Goal: Task Accomplishment & Management: Use online tool/utility

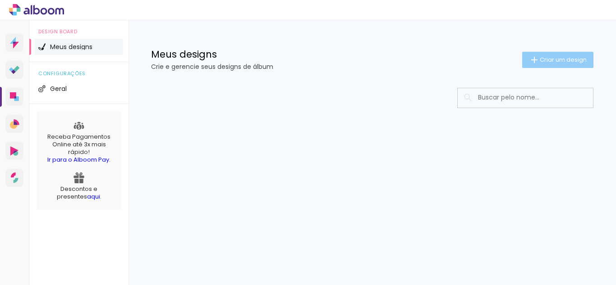
click at [540, 59] on span "Criar um design" at bounding box center [563, 60] width 47 height 6
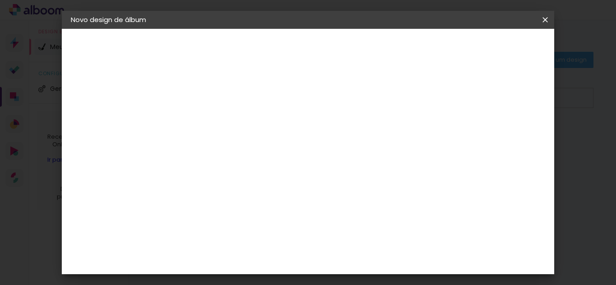
click at [218, 117] on input at bounding box center [218, 121] width 0 height 14
click at [218, 126] on input at bounding box center [218, 121] width 0 height 14
paste input "ANDREZA 25X50"
type input "ANDREZA 25X50"
type paper-input "ANDREZA 25X50"
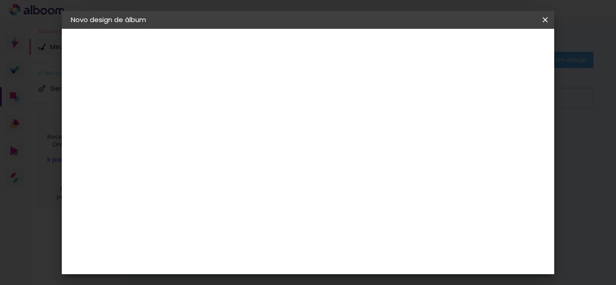
click at [0, 0] on slot "Avançar" at bounding box center [0, 0] width 0 height 0
click at [387, 129] on paper-item "Tamanho Livre" at bounding box center [343, 137] width 87 height 20
click at [387, 143] on paper-item "Tamanho Livre" at bounding box center [343, 137] width 87 height 20
click at [0, 0] on slot "Avançar" at bounding box center [0, 0] width 0 height 0
type input "3"
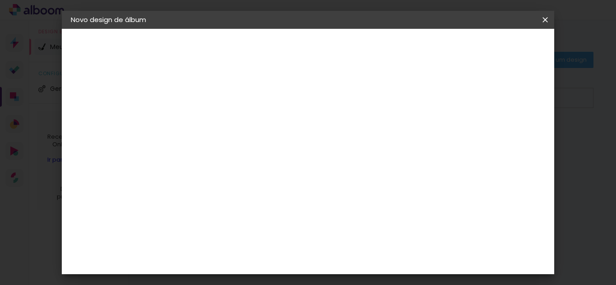
type paper-input "3"
click at [224, 100] on input "3" at bounding box center [212, 103] width 31 height 11
type input "4"
type paper-input "4"
click at [224, 100] on input "4" at bounding box center [212, 103] width 31 height 11
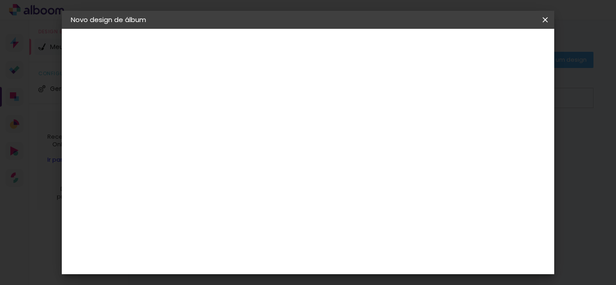
type input "5"
type paper-input "5"
click at [224, 100] on input "5" at bounding box center [212, 103] width 31 height 11
type input "4"
type paper-input "4"
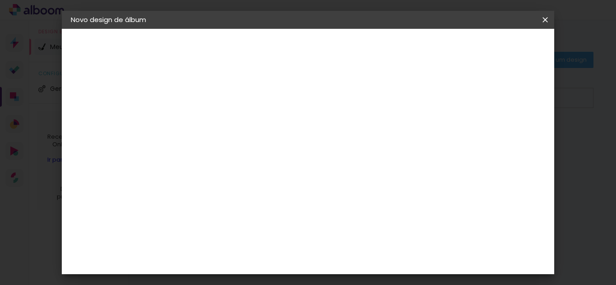
click at [222, 106] on input "4" at bounding box center [212, 103] width 31 height 11
type input "3"
type paper-input "3"
click at [222, 106] on input "3" at bounding box center [212, 103] width 31 height 11
type input "2"
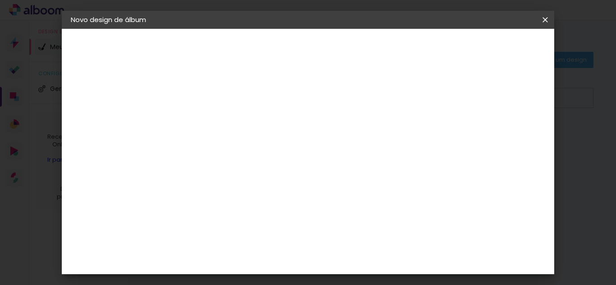
type paper-input "2"
click at [222, 106] on input "2" at bounding box center [212, 103] width 31 height 11
type input "1"
type paper-input "1"
click at [225, 106] on input "1" at bounding box center [212, 103] width 31 height 11
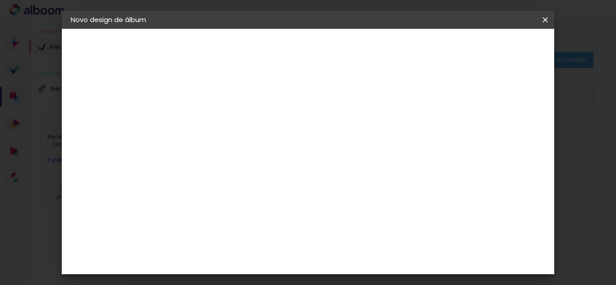
type input "6"
type paper-input "6"
click at [506, 132] on input "6" at bounding box center [499, 136] width 16 height 14
type input "7"
type paper-input "7"
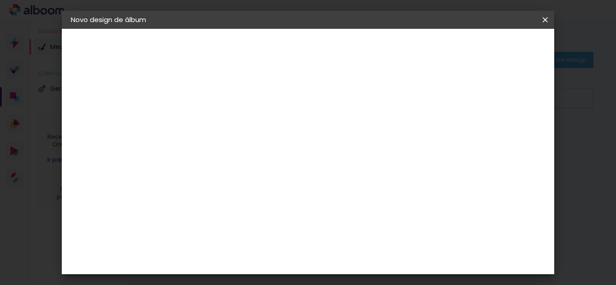
click at [506, 132] on input "7" at bounding box center [499, 136] width 16 height 14
type input "8"
type paper-input "8"
click at [506, 132] on input "8" at bounding box center [499, 136] width 16 height 14
click at [506, 132] on div "mm" at bounding box center [513, 136] width 14 height 14
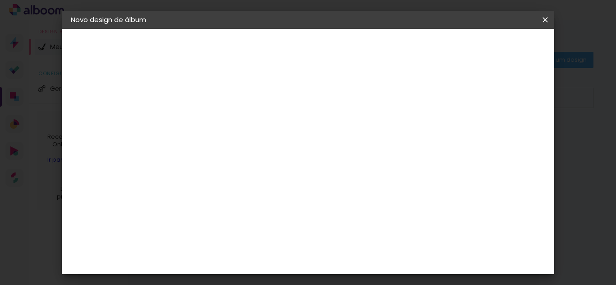
type input "7"
type paper-input "7"
click at [500, 142] on input "7" at bounding box center [498, 136] width 16 height 14
type input "6"
type paper-input "6"
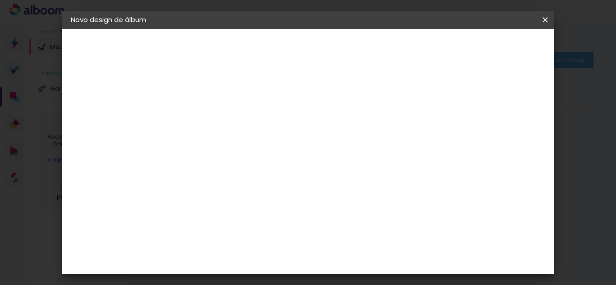
click at [500, 142] on input "6" at bounding box center [499, 136] width 16 height 14
type input "5"
type paper-input "5"
click at [500, 142] on input "5" at bounding box center [499, 136] width 16 height 14
type input "6"
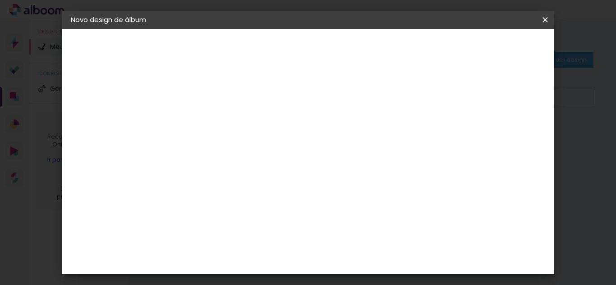
type paper-input "6"
click at [506, 130] on input "6" at bounding box center [500, 136] width 16 height 14
type input "7"
type paper-input "7"
click at [505, 130] on input "7" at bounding box center [499, 136] width 16 height 14
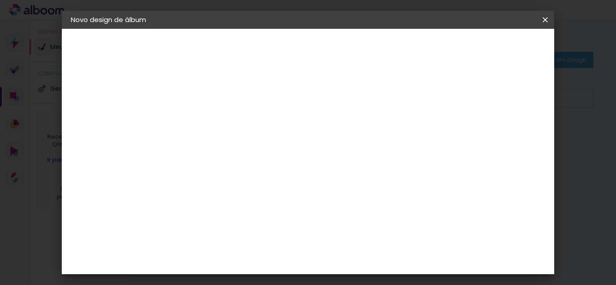
type input "8"
type paper-input "8"
click at [505, 130] on input "8" at bounding box center [499, 136] width 16 height 14
type input "9"
type paper-input "9"
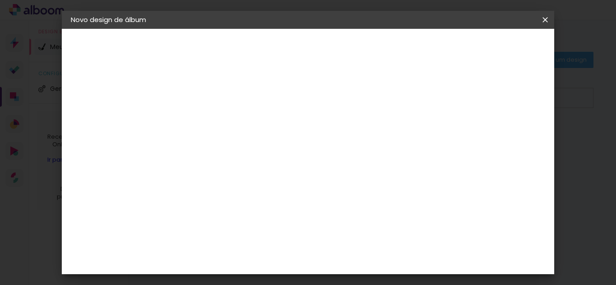
click at [503, 132] on input "9" at bounding box center [498, 136] width 16 height 14
type input "10"
type paper-input "10"
click at [503, 132] on input "10" at bounding box center [497, 136] width 16 height 14
click at [444, 106] on div at bounding box center [440, 104] width 8 height 8
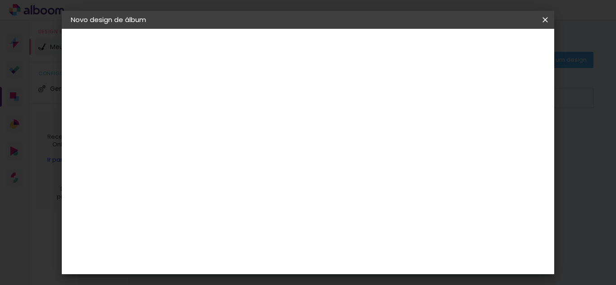
type paper-checkbox "on"
click at [198, 148] on input "30" at bounding box center [189, 148] width 23 height 14
type input "3"
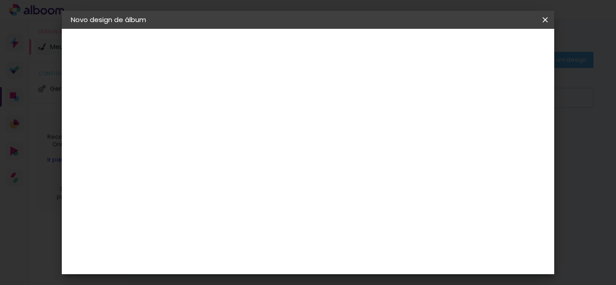
type input "25"
type paper-input "25"
click at [370, 258] on div "cm" at bounding box center [374, 259] width 11 height 14
type input "6"
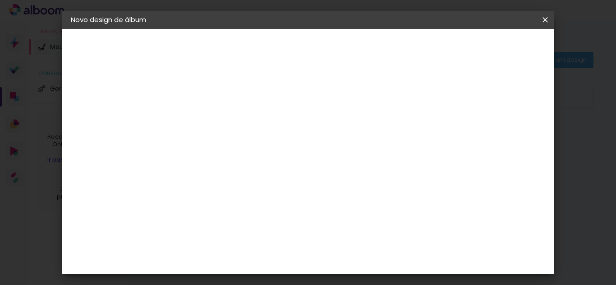
type input "50"
type paper-input "50"
click at [515, 53] on div "mm" at bounding box center [501, 66] width 36 height 32
click at [489, 47] on span "Iniciar design" at bounding box center [468, 48] width 41 height 6
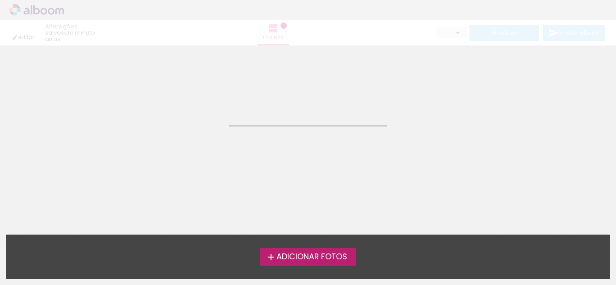
click at [318, 266] on label "Adicionar Fotos" at bounding box center [308, 256] width 96 height 17
click at [0, 0] on input "file" at bounding box center [0, 0] width 0 height 0
click at [318, 261] on span "Adicionar Fotos" at bounding box center [311, 257] width 71 height 8
click at [0, 0] on input "file" at bounding box center [0, 0] width 0 height 0
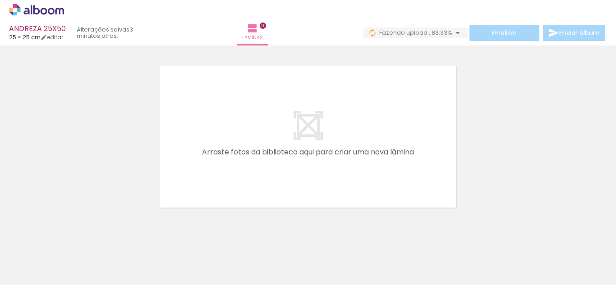
scroll to position [0, 2491]
click at [442, 33] on span "83,33%" at bounding box center [442, 32] width 21 height 9
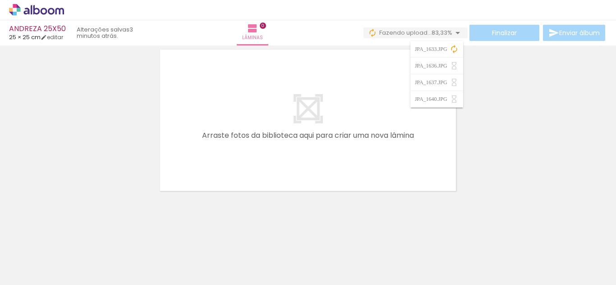
click at [351, 135] on quentale-layouter at bounding box center [308, 120] width 308 height 154
click at [433, 35] on span "95,00%" at bounding box center [442, 32] width 21 height 9
click at [448, 107] on quentale-layouter at bounding box center [308, 120] width 308 height 154
click at [437, 35] on span "95,00%" at bounding box center [442, 32] width 21 height 9
click at [432, 30] on span "95,00%" at bounding box center [442, 32] width 21 height 9
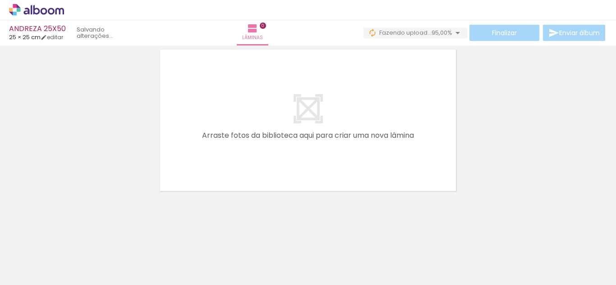
click at [436, 29] on span "95,00%" at bounding box center [442, 32] width 21 height 9
click at [479, 186] on div at bounding box center [308, 108] width 616 height 177
click at [44, 8] on icon at bounding box center [44, 11] width 7 height 7
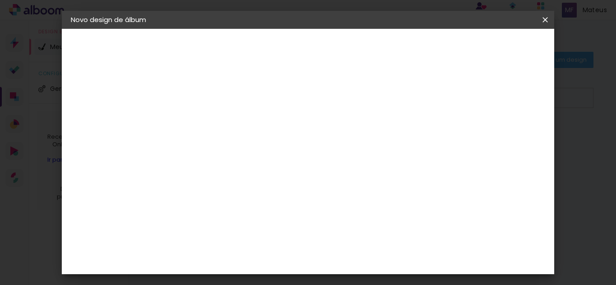
click at [218, 114] on input at bounding box center [218, 121] width 0 height 14
type input "ANTONIO TIAGO 20X40"
type paper-input "ANTONIO TIAGO 20X40"
click at [311, 54] on paper-button "Avançar" at bounding box center [289, 47] width 44 height 15
click at [387, 129] on paper-item "Tamanho Livre" at bounding box center [343, 137] width 87 height 20
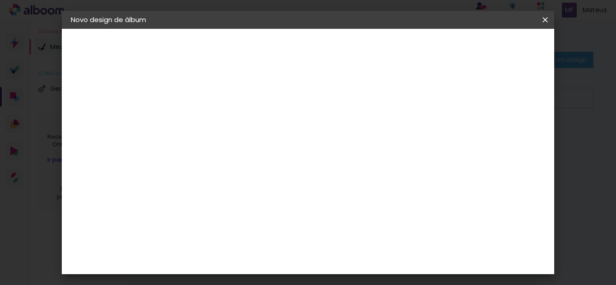
click at [0, 0] on slot "Avançar" at bounding box center [0, 0] width 0 height 0
type input "1"
type paper-input "1"
click at [223, 107] on input "1" at bounding box center [212, 103] width 31 height 11
type input "4"
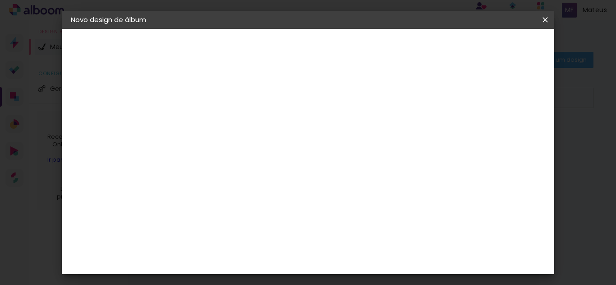
type paper-input "4"
click at [505, 140] on input "4" at bounding box center [500, 136] width 16 height 14
type input "3"
type paper-input "3"
click at [505, 140] on input "3" at bounding box center [502, 136] width 16 height 14
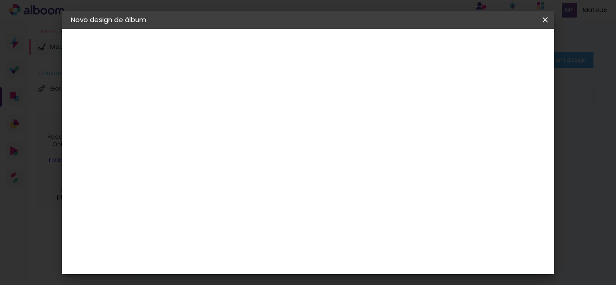
type input "4"
type paper-input "4"
click at [507, 131] on input "4" at bounding box center [501, 136] width 16 height 14
type input "5"
type paper-input "5"
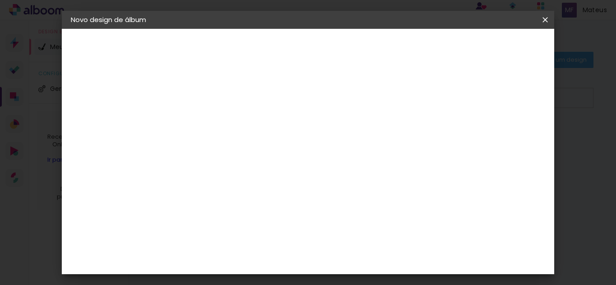
click at [507, 131] on input "5" at bounding box center [500, 136] width 16 height 14
type input "6"
type paper-input "6"
click at [507, 131] on input "6" at bounding box center [500, 136] width 16 height 14
type input "7"
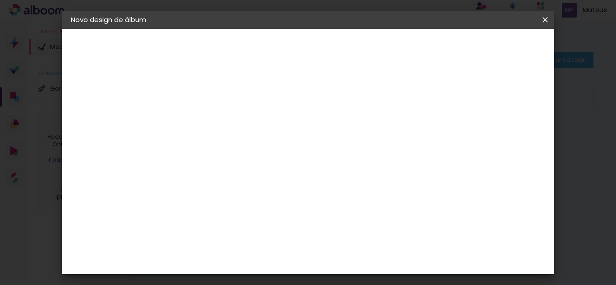
type paper-input "7"
click at [507, 131] on input "7" at bounding box center [499, 136] width 16 height 14
click at [507, 131] on div "mm" at bounding box center [514, 136] width 14 height 14
type input "8"
type paper-input "8"
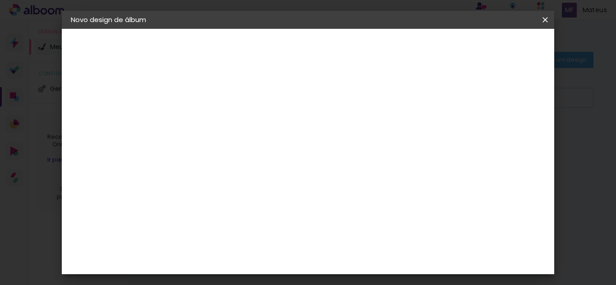
click at [503, 131] on input "8" at bounding box center [499, 136] width 16 height 14
type input "9"
type paper-input "9"
click at [503, 131] on input "9" at bounding box center [497, 136] width 16 height 14
type input "10"
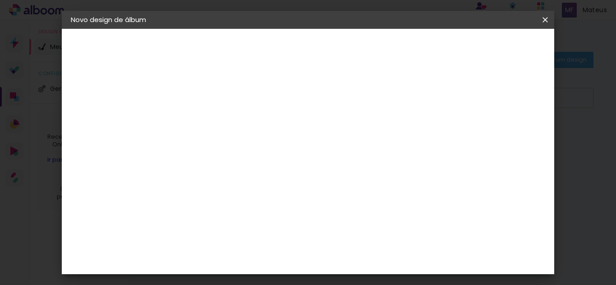
type paper-input "10"
click at [503, 131] on input "10" at bounding box center [497, 136] width 16 height 14
click at [444, 102] on div at bounding box center [440, 104] width 8 height 8
type paper-checkbox "on"
click at [199, 231] on input "30" at bounding box center [189, 233] width 23 height 14
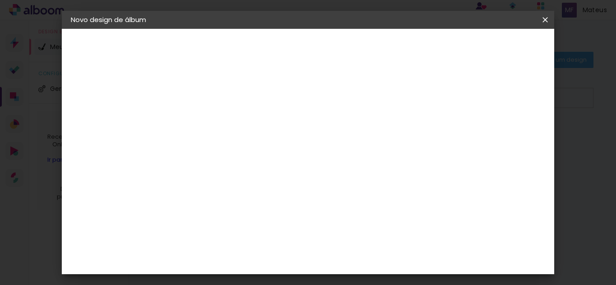
type input "3"
type input "20"
type paper-input "20"
click at [368, 205] on input "60" at bounding box center [357, 201] width 23 height 14
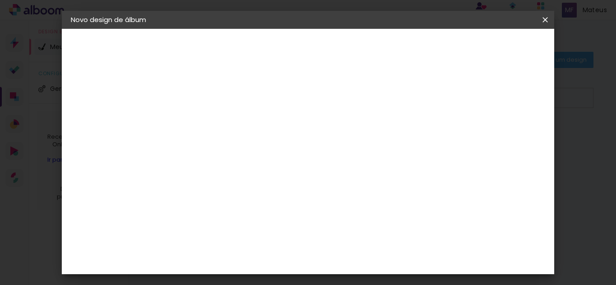
type input "6"
type input "40"
type paper-input "40"
click at [489, 45] on span "Iniciar design" at bounding box center [468, 48] width 41 height 6
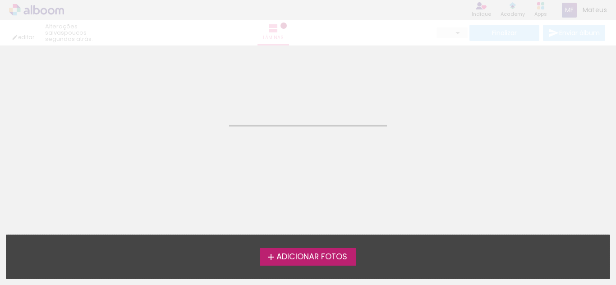
click at [290, 260] on span "Adicionar Fotos" at bounding box center [311, 257] width 71 height 8
click at [0, 0] on input "file" at bounding box center [0, 0] width 0 height 0
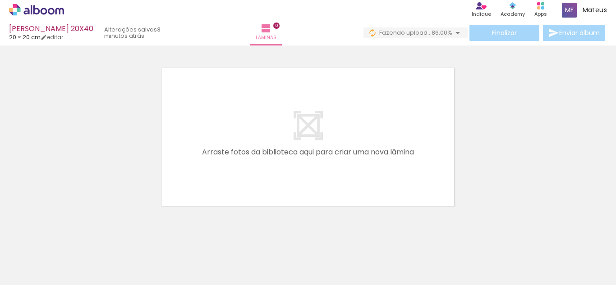
scroll to position [0, 1986]
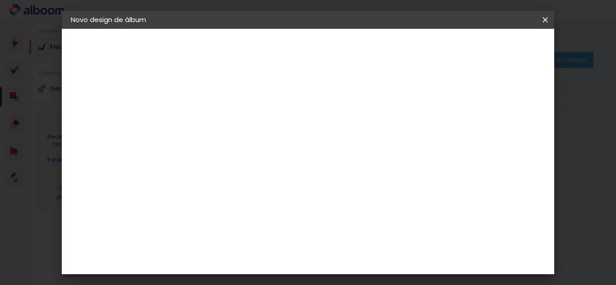
click at [221, 132] on paper-input-container "Título do álbum" at bounding box center [218, 121] width 6 height 23
type input "FELIPE 30X48"
type paper-input "FELIPE 30X48"
click at [0, 0] on slot "Avançar" at bounding box center [0, 0] width 0 height 0
click at [0, 0] on slot "Tamanho Livre" at bounding box center [0, 0] width 0 height 0
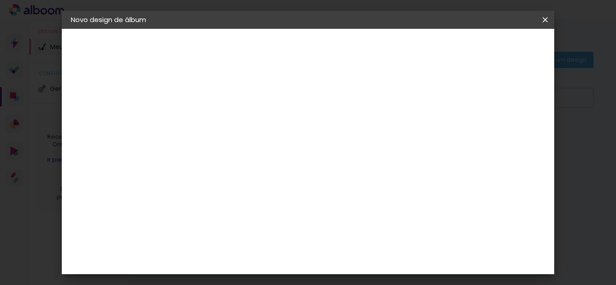
click at [0, 0] on slot "Avançar" at bounding box center [0, 0] width 0 height 0
click at [444, 101] on div at bounding box center [440, 104] width 8 height 8
type paper-checkbox "on"
type input "6"
type paper-input "6"
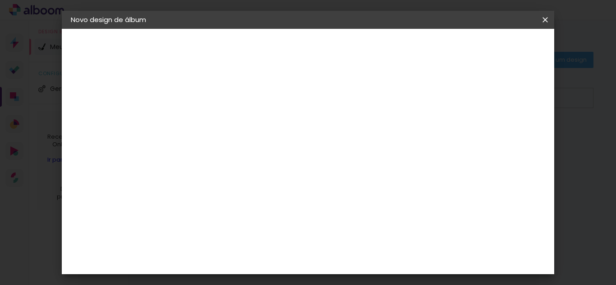
click at [507, 130] on input "6" at bounding box center [499, 136] width 16 height 14
type input "7"
type paper-input "7"
click at [505, 133] on input "7" at bounding box center [499, 136] width 16 height 14
type input "8"
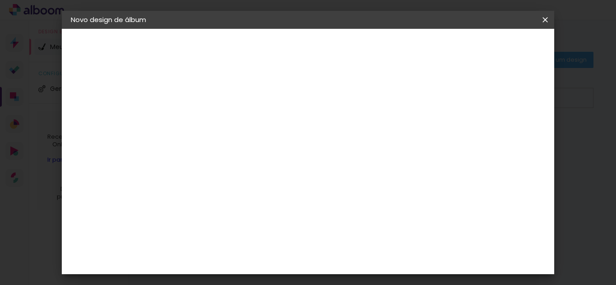
type paper-input "8"
click at [505, 133] on input "8" at bounding box center [499, 136] width 16 height 14
type input "9"
type paper-input "9"
click at [505, 133] on input "9" at bounding box center [498, 136] width 16 height 14
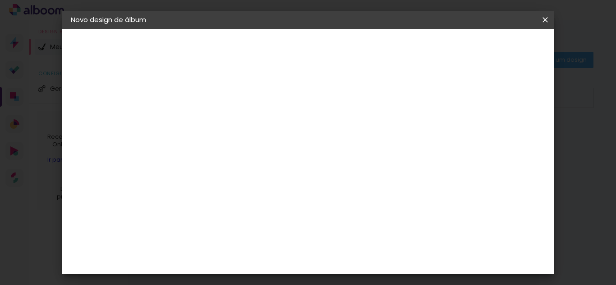
click at [505, 133] on div "mm" at bounding box center [512, 136] width 14 height 14
type input "10"
type paper-input "10"
click at [499, 133] on input "10" at bounding box center [496, 136] width 16 height 14
click at [397, 126] on div "30 cm cm cm mm A maioria das encadernadoras sugere 5mm de sangria." at bounding box center [345, 150] width 332 height 72
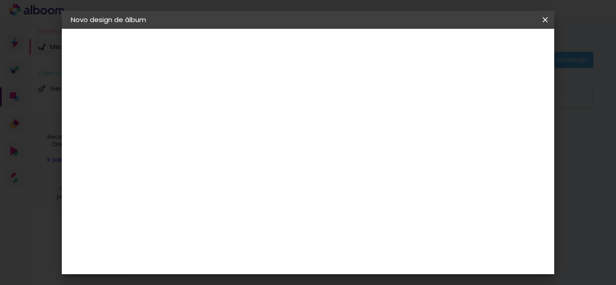
type input "1"
type paper-input "1"
click at [226, 104] on input "1" at bounding box center [212, 103] width 31 height 11
click at [201, 150] on input "30" at bounding box center [189, 148] width 23 height 14
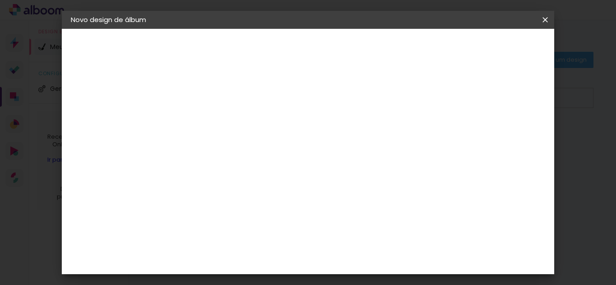
click at [369, 247] on input "60" at bounding box center [357, 244] width 23 height 14
type input "6"
type input "48"
type paper-input "48"
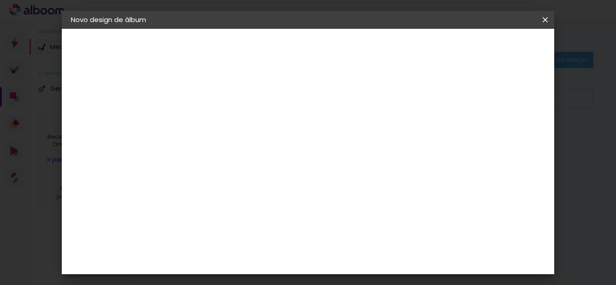
click at [449, 51] on span "Iniciar design" at bounding box center [428, 48] width 41 height 6
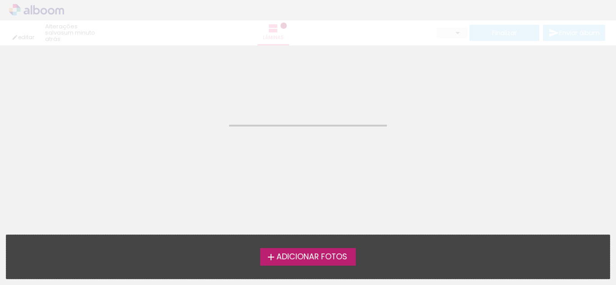
click at [327, 258] on span "Adicionar Fotos" at bounding box center [311, 257] width 71 height 8
click at [0, 0] on input "file" at bounding box center [0, 0] width 0 height 0
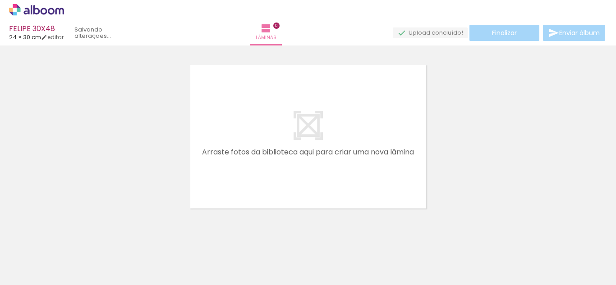
click at [480, 112] on div at bounding box center [308, 125] width 616 height 177
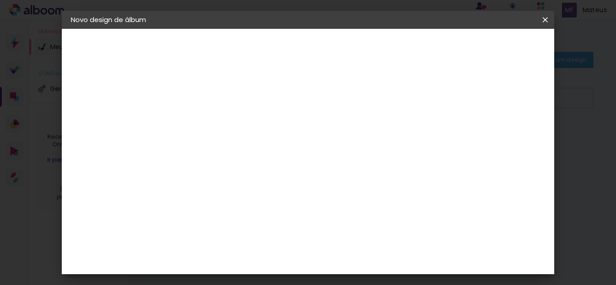
click at [218, 120] on input at bounding box center [218, 121] width 0 height 14
type input "FERNANDA 30X48"
type paper-input "FERNANDA 30X48"
click at [0, 0] on slot "Avançar" at bounding box center [0, 0] width 0 height 0
click at [387, 138] on paper-item "Tamanho Livre" at bounding box center [343, 137] width 87 height 20
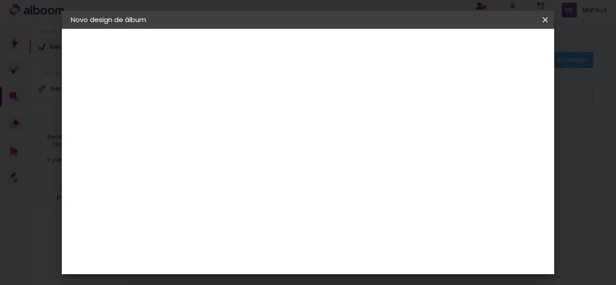
click at [387, 53] on paper-button "Avançar" at bounding box center [365, 47] width 44 height 15
type input "1"
type paper-input "1"
click at [225, 106] on input "1" at bounding box center [212, 103] width 31 height 11
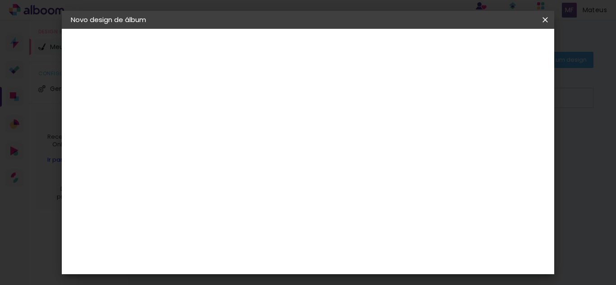
click at [371, 246] on div "cm" at bounding box center [374, 244] width 11 height 14
type input "6"
type input "48"
type paper-input "48"
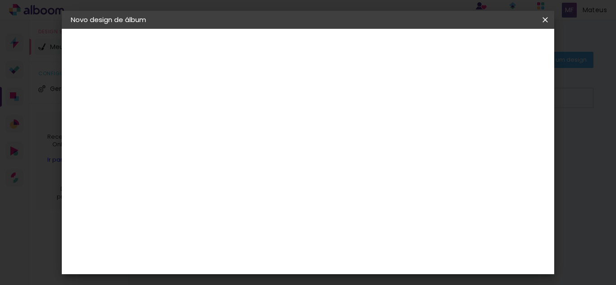
type input "6"
type paper-input "6"
click at [487, 132] on input "6" at bounding box center [479, 136] width 16 height 14
type input "7"
type paper-input "7"
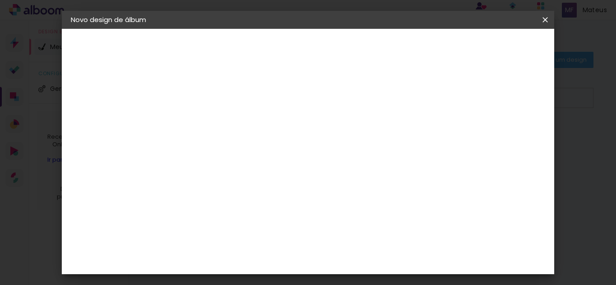
click at [487, 132] on input "7" at bounding box center [479, 136] width 16 height 14
click at [487, 132] on div "mm" at bounding box center [494, 136] width 14 height 14
type input "8"
type paper-input "8"
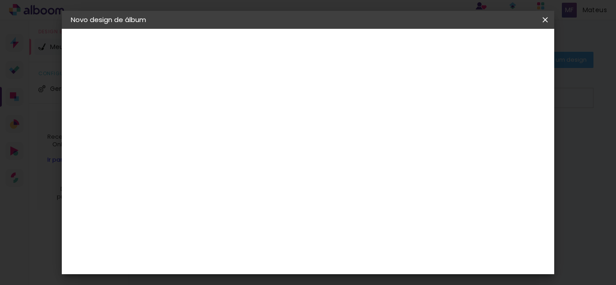
click at [483, 134] on input "8" at bounding box center [478, 136] width 16 height 14
type input "9"
type paper-input "9"
click at [483, 134] on input "9" at bounding box center [477, 136] width 16 height 14
type input "10"
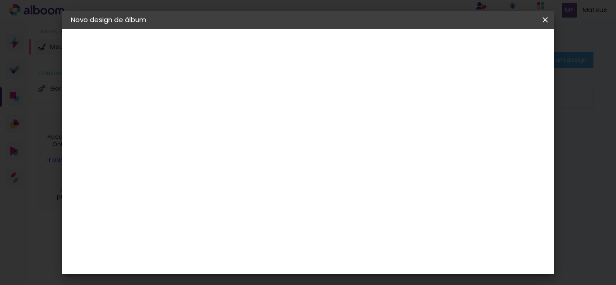
type paper-input "10"
click at [483, 134] on input "10" at bounding box center [476, 136] width 16 height 14
click at [471, 29] on div "mm Mostrar sangria 24 cm cm cm mm A maioria das encadernadoras sugere 5mm de sa…" at bounding box center [325, 29] width 292 height 0
click at [404, 106] on div at bounding box center [400, 104] width 8 height 8
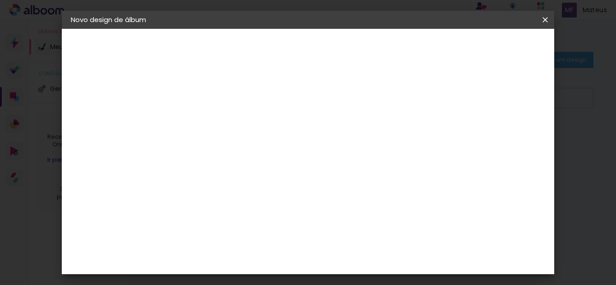
type paper-checkbox "on"
click at [449, 48] on span "Iniciar design" at bounding box center [428, 48] width 41 height 6
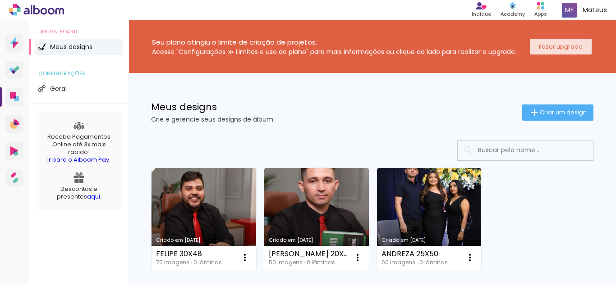
click at [553, 42] on paper-button "Fazer upgrade" at bounding box center [561, 47] width 62 height 16
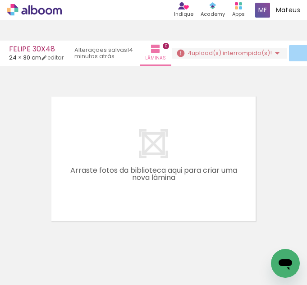
click at [233, 51] on span "upload(s) interrompido(s)!" at bounding box center [232, 53] width 80 height 9
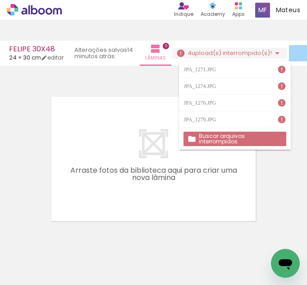
click at [0, 0] on slot "Buscar arquivos interrompidos" at bounding box center [0, 0] width 0 height 0
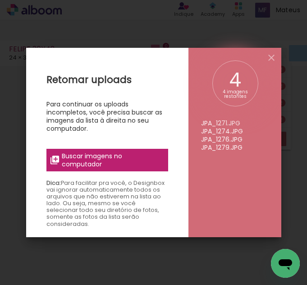
click at [110, 159] on span "Buscar imagens no computador" at bounding box center [112, 160] width 101 height 16
click at [0, 0] on input "file" at bounding box center [0, 0] width 0 height 0
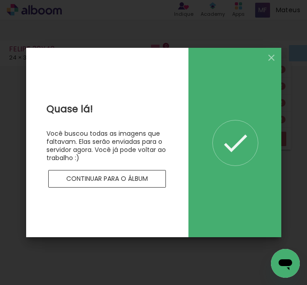
click at [0, 0] on slot "Continuar para o álbum" at bounding box center [0, 0] width 0 height 0
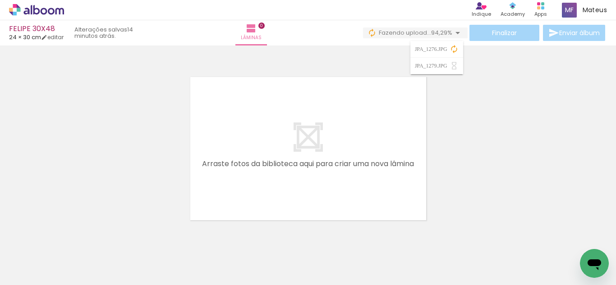
click at [466, 112] on div at bounding box center [308, 137] width 616 height 177
click at [352, 169] on quentale-layouter at bounding box center [308, 149] width 247 height 154
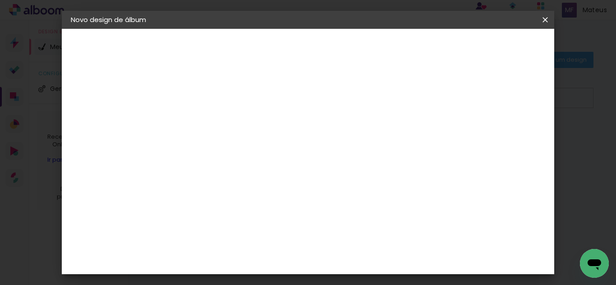
click at [244, 108] on div at bounding box center [218, 121] width 51 height 68
click at [218, 118] on input at bounding box center [218, 121] width 0 height 14
click at [218, 121] on input at bounding box center [218, 121] width 0 height 14
paste input "FERNANDA 30X48"
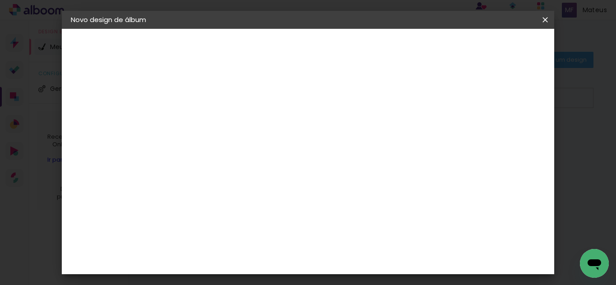
type input "FERNANDA 30X48"
type paper-input "FERNANDA 30X48"
click at [257, 49] on header "Informações Dê um título ao seu álbum. Avançar" at bounding box center [218, 56] width 78 height 54
click at [0, 0] on slot "Avançar" at bounding box center [0, 0] width 0 height 0
click at [0, 0] on slot "Tamanho Livre" at bounding box center [0, 0] width 0 height 0
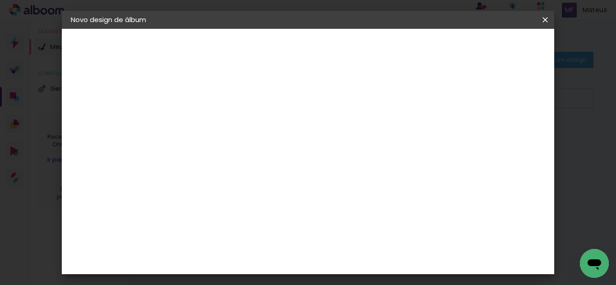
click at [0, 0] on slot "Avançar" at bounding box center [0, 0] width 0 height 0
click at [224, 110] on paper-input-container "Espaço entre fotos 2 mm" at bounding box center [219, 104] width 52 height 20
type input "1"
type paper-input "1"
click at [225, 105] on input "1" at bounding box center [212, 103] width 31 height 11
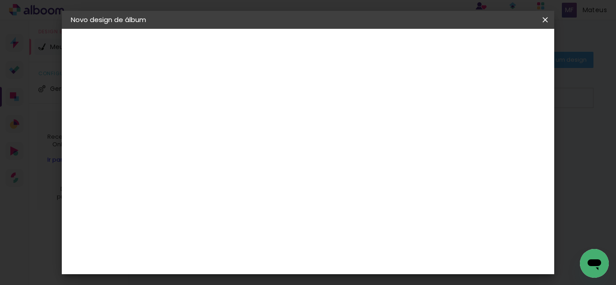
scroll to position [85, 0]
click at [367, 245] on input "60" at bounding box center [357, 244] width 23 height 14
type input "6"
type input "48"
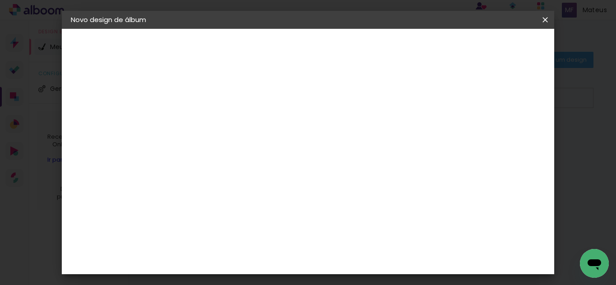
type paper-input "48"
type input "6"
type paper-input "6"
click at [484, 132] on input "6" at bounding box center [480, 136] width 16 height 14
type input "7"
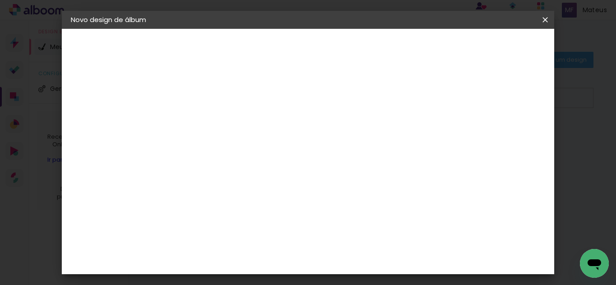
type paper-input "7"
click at [484, 132] on input "7" at bounding box center [479, 136] width 16 height 14
type input "8"
type paper-input "8"
click at [484, 132] on input "8" at bounding box center [478, 136] width 16 height 14
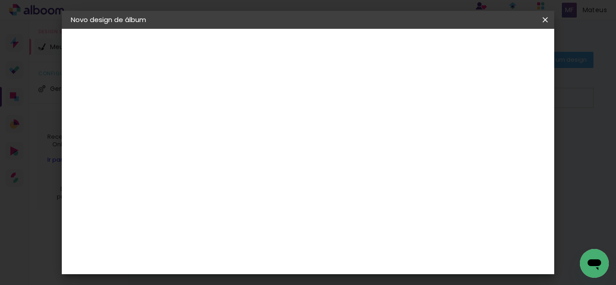
type input "9"
type paper-input "9"
click at [484, 132] on input "9" at bounding box center [477, 136] width 16 height 14
click at [485, 132] on div "mm" at bounding box center [492, 136] width 14 height 14
type input "10"
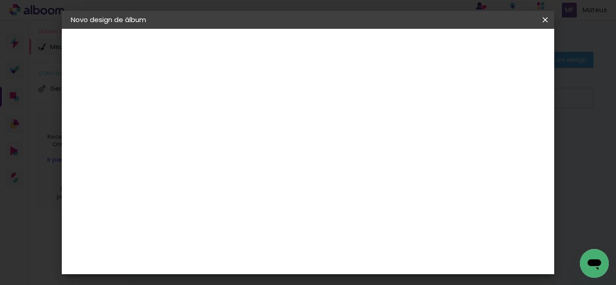
type paper-input "10"
click at [481, 133] on input "10" at bounding box center [477, 136] width 16 height 14
click at [404, 101] on div at bounding box center [400, 104] width 8 height 8
type paper-checkbox "on"
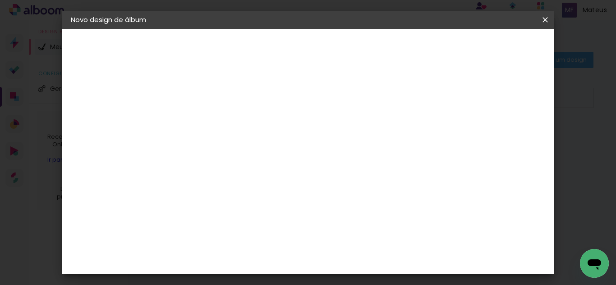
click at [449, 48] on span "Iniciar design" at bounding box center [428, 48] width 41 height 6
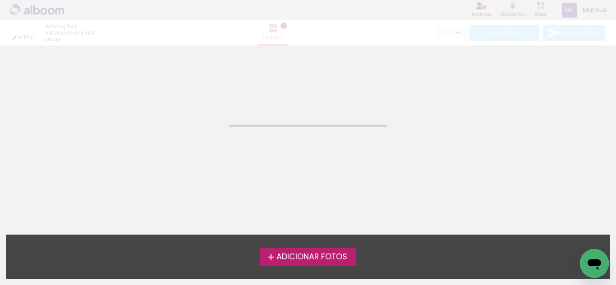
click at [317, 255] on span "Adicionar Fotos" at bounding box center [311, 257] width 71 height 8
click at [0, 0] on input "file" at bounding box center [0, 0] width 0 height 0
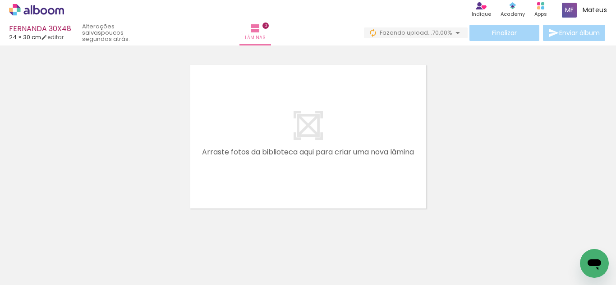
drag, startPoint x: 531, startPoint y: 85, endPoint x: 524, endPoint y: 83, distance: 6.5
click at [530, 85] on div at bounding box center [308, 125] width 616 height 177
click at [432, 32] on span "70,00%" at bounding box center [442, 32] width 20 height 9
click at [454, 85] on div at bounding box center [308, 125] width 616 height 177
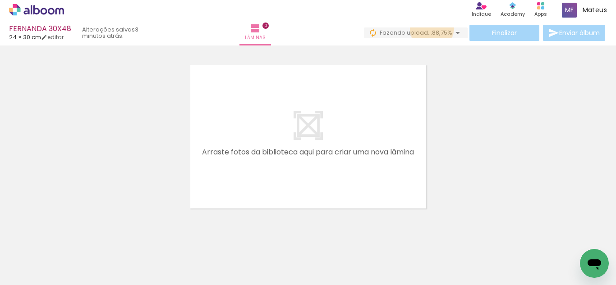
click at [432, 28] on span "88,75%" at bounding box center [442, 32] width 20 height 9
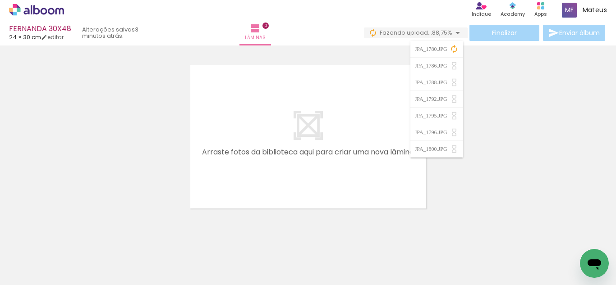
click at [506, 95] on div at bounding box center [308, 125] width 616 height 177
click at [435, 32] on span "88,75%" at bounding box center [442, 32] width 20 height 9
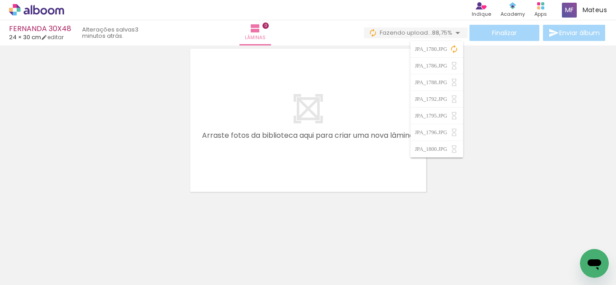
scroll to position [0, 0]
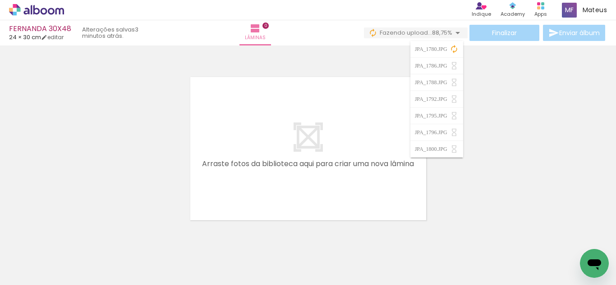
click at [454, 50] on iron-icon at bounding box center [454, 49] width 9 height 9
click at [452, 47] on iron-icon at bounding box center [454, 49] width 9 height 9
click at [482, 67] on div at bounding box center [308, 137] width 616 height 177
click at [435, 37] on span "88,75%" at bounding box center [442, 32] width 20 height 9
click at [456, 50] on iron-icon at bounding box center [454, 49] width 9 height 9
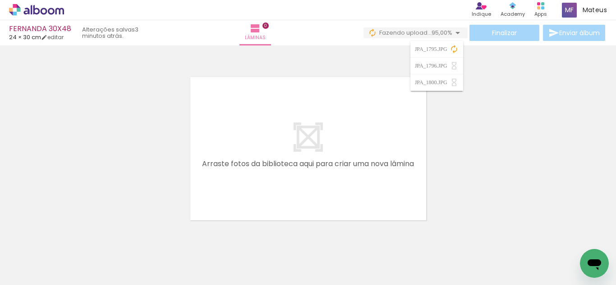
scroll to position [0, 3501]
click at [454, 33] on iron-icon at bounding box center [457, 33] width 11 height 11
click at [455, 49] on iron-icon at bounding box center [454, 49] width 9 height 9
click at [451, 50] on iron-icon at bounding box center [454, 49] width 9 height 9
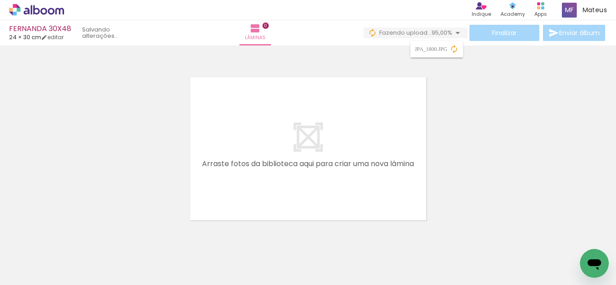
click at [456, 48] on iron-icon at bounding box center [454, 49] width 9 height 9
click at [441, 97] on div at bounding box center [308, 137] width 616 height 177
click at [437, 40] on div "Finalizar Enviar álbum" at bounding box center [485, 33] width 244 height 16
click at [442, 35] on span "95,00%" at bounding box center [442, 32] width 21 height 9
click at [412, 30] on span "Fazendo upload..." at bounding box center [405, 32] width 52 height 9
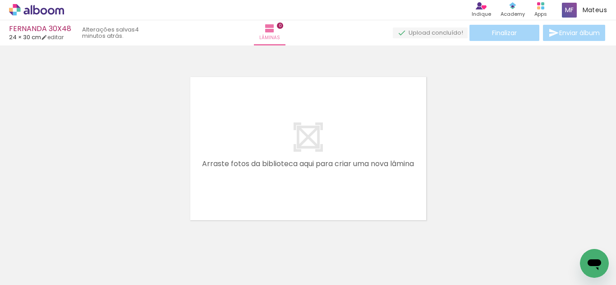
click at [446, 79] on div at bounding box center [308, 137] width 616 height 177
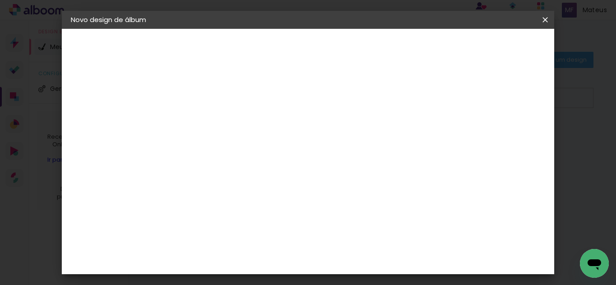
click at [218, 124] on input at bounding box center [218, 121] width 0 height 14
drag, startPoint x: 364, startPoint y: 126, endPoint x: 361, endPoint y: 121, distance: 5.9
click at [218, 126] on input at bounding box center [218, 121] width 0 height 14
click at [218, 121] on input at bounding box center [218, 121] width 0 height 14
paste input "LIA 20X40"
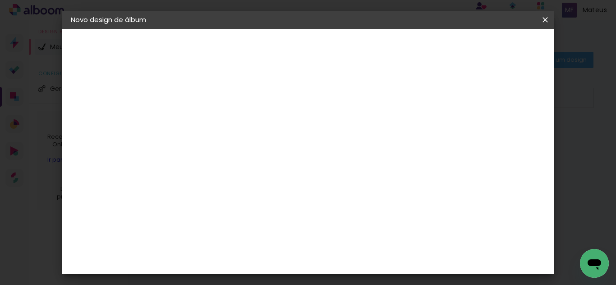
type input "LIA 20X40"
type paper-input "LIA 20X40"
click at [311, 42] on paper-button "Avançar" at bounding box center [289, 47] width 44 height 15
drag, startPoint x: 397, startPoint y: 133, endPoint x: 403, endPoint y: 130, distance: 6.9
click at [0, 0] on slot "Tamanho Livre" at bounding box center [0, 0] width 0 height 0
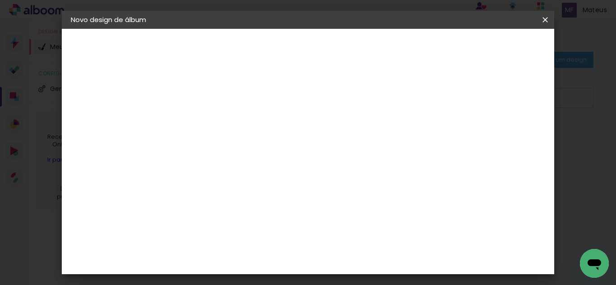
click at [387, 49] on paper-button "Avançar" at bounding box center [365, 47] width 44 height 15
type input "3"
type paper-input "3"
click at [223, 98] on input "3" at bounding box center [212, 103] width 31 height 11
type input "2"
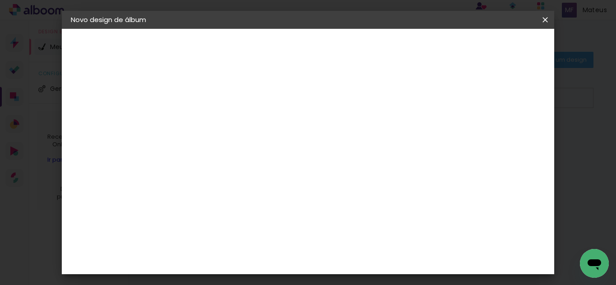
type paper-input "2"
click at [224, 105] on input "2" at bounding box center [212, 103] width 31 height 11
type input "1"
type paper-input "1"
click at [224, 105] on input "1" at bounding box center [212, 103] width 31 height 11
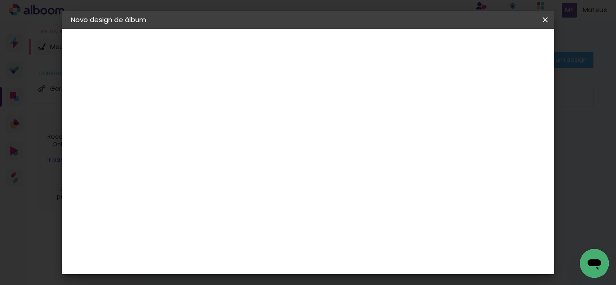
type input "6"
type paper-input "6"
click at [504, 130] on input "6" at bounding box center [499, 136] width 16 height 14
type input "7"
type paper-input "7"
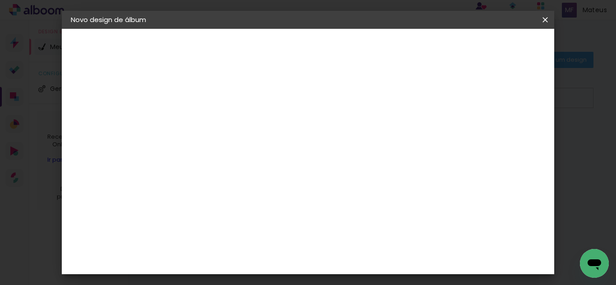
click at [504, 130] on input "7" at bounding box center [499, 136] width 16 height 14
type input "8"
type paper-input "8"
click at [504, 130] on input "8" at bounding box center [498, 136] width 16 height 14
type input "9"
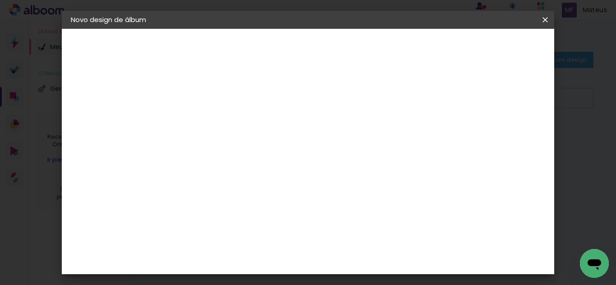
type paper-input "9"
click at [504, 130] on input "9" at bounding box center [498, 136] width 16 height 14
type input "10"
type paper-input "10"
click at [504, 130] on input "10" at bounding box center [497, 136] width 16 height 14
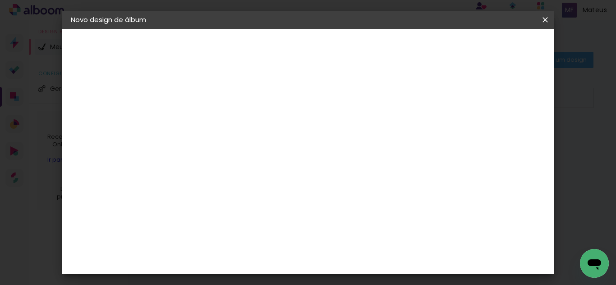
click at [476, 97] on div "mm Mostrar sangria" at bounding box center [345, 71] width 332 height 85
click at [444, 102] on div at bounding box center [440, 104] width 8 height 8
type paper-checkbox "on"
click at [201, 149] on input "30" at bounding box center [189, 148] width 23 height 14
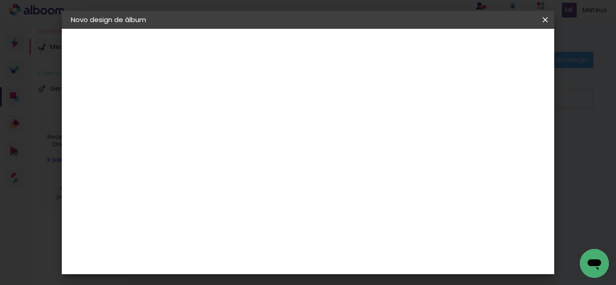
type input "3"
type input "20"
type paper-input "20"
click at [363, 255] on input "60" at bounding box center [357, 259] width 23 height 14
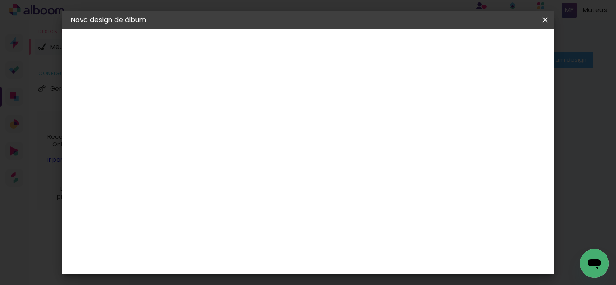
scroll to position [184, 0]
type input "40"
type paper-input "40"
click at [515, 50] on div "mm" at bounding box center [498, 66] width 36 height 32
click at [489, 45] on span "Iniciar design" at bounding box center [468, 48] width 41 height 6
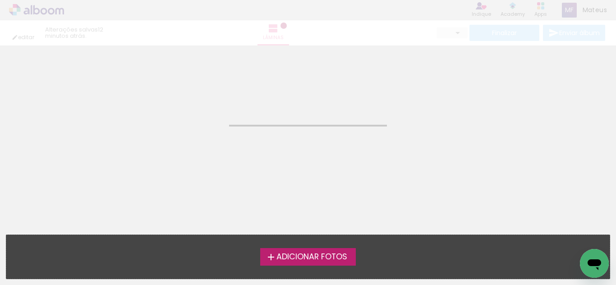
click at [305, 251] on label "Adicionar Fotos" at bounding box center [308, 256] width 96 height 17
click at [0, 0] on input "file" at bounding box center [0, 0] width 0 height 0
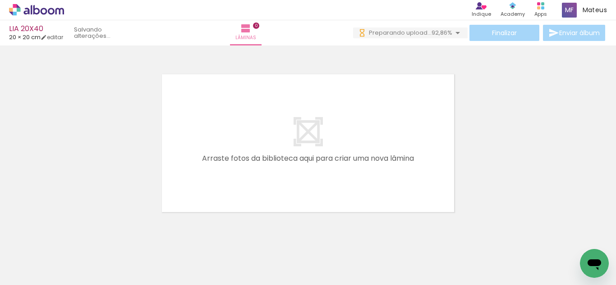
click at [432, 29] on span "92,86%" at bounding box center [442, 32] width 21 height 9
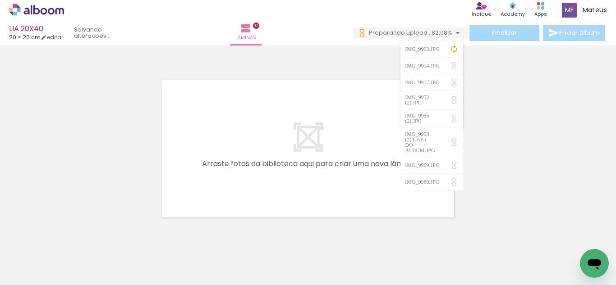
click at [502, 111] on div at bounding box center [308, 137] width 616 height 177
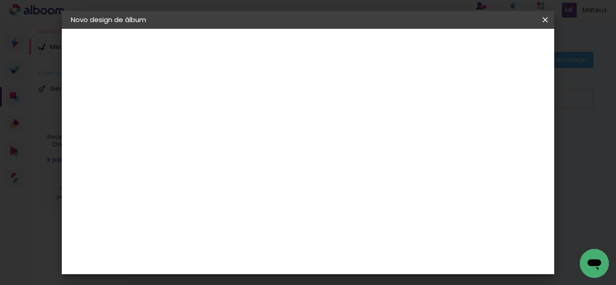
click at [218, 117] on input at bounding box center [218, 121] width 0 height 14
type input "LIZANDRA 25X50"
type paper-input "LIZANDRA 25X50"
click at [0, 0] on slot "Avançar" at bounding box center [0, 0] width 0 height 0
click at [387, 126] on div at bounding box center [343, 121] width 87 height 12
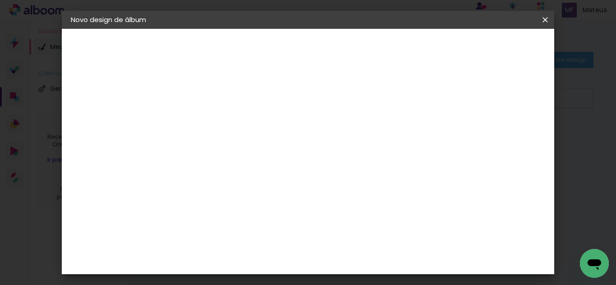
click at [0, 0] on slot "Tamanho Livre" at bounding box center [0, 0] width 0 height 0
click at [0, 0] on slot "Avançar" at bounding box center [0, 0] width 0 height 0
type input "1"
type paper-input "1"
click at [223, 106] on input "1" at bounding box center [212, 103] width 31 height 11
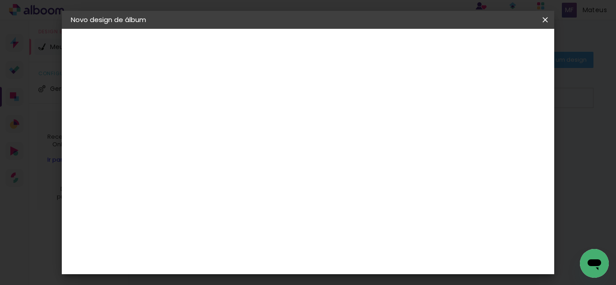
click at [473, 109] on paper-checkbox "Mostrar sangria" at bounding box center [470, 103] width 68 height 11
type paper-checkbox "on"
click at [505, 129] on paper-input-container "5 mm" at bounding box center [507, 136] width 36 height 23
type input "6"
type paper-input "6"
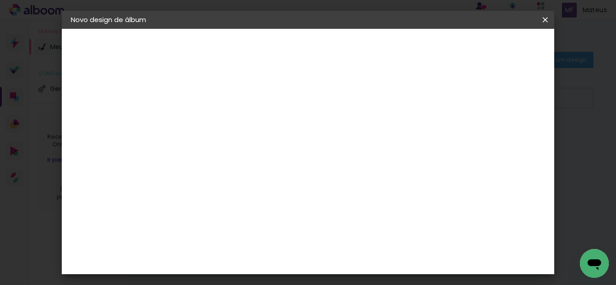
click at [505, 131] on input "6" at bounding box center [499, 136] width 16 height 14
type input "7"
type paper-input "7"
click at [505, 131] on input "7" at bounding box center [499, 136] width 16 height 14
type input "9"
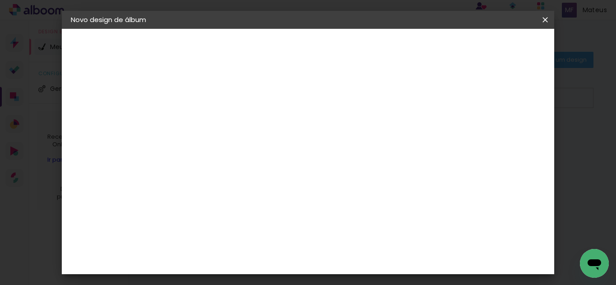
type paper-input "9"
click at [505, 131] on input "9" at bounding box center [498, 136] width 16 height 14
type input "10"
type paper-input "10"
click at [504, 131] on input "10" at bounding box center [497, 136] width 16 height 14
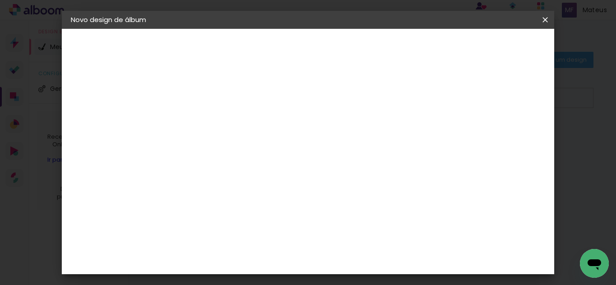
click at [475, 169] on quentale-layouter at bounding box center [345, 233] width 260 height 130
click at [201, 151] on input "30" at bounding box center [189, 148] width 23 height 14
type input "3"
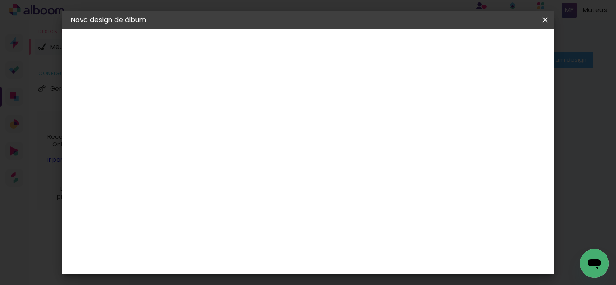
type input "25"
type paper-input "25"
click at [364, 262] on input "60" at bounding box center [357, 259] width 23 height 14
type input "50"
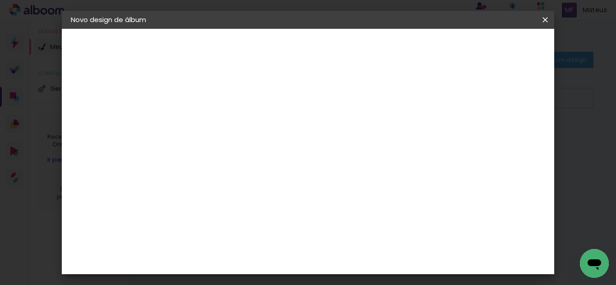
type paper-input "50"
click at [498, 41] on paper-button "Iniciar design" at bounding box center [468, 47] width 59 height 15
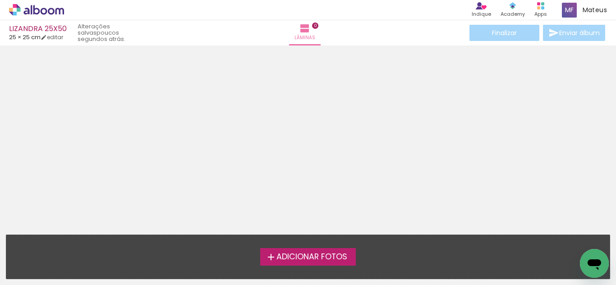
click at [322, 260] on span "Adicionar Fotos" at bounding box center [311, 257] width 71 height 8
click at [0, 0] on input "file" at bounding box center [0, 0] width 0 height 0
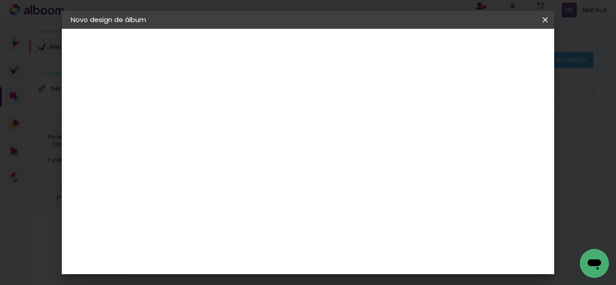
drag, startPoint x: 333, startPoint y: 111, endPoint x: 336, endPoint y: 116, distance: 5.9
click at [221, 111] on paper-input-container "Título do álbum" at bounding box center [218, 121] width 6 height 23
click at [218, 117] on input at bounding box center [218, 121] width 0 height 14
type input "GABRIEL 20X40"
type paper-input "GABRIEL 20X40"
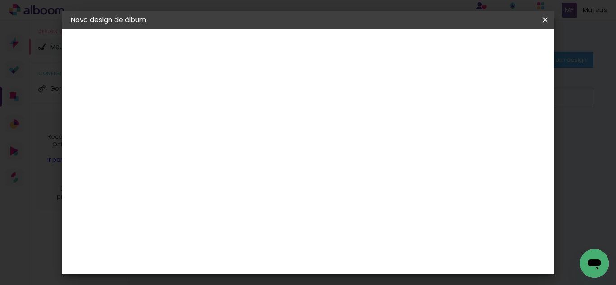
click at [0, 0] on slot "Avançar" at bounding box center [0, 0] width 0 height 0
click at [0, 0] on slot "Tamanho Livre" at bounding box center [0, 0] width 0 height 0
click at [387, 43] on paper-button "Avançar" at bounding box center [365, 47] width 44 height 15
type input "1"
type paper-input "1"
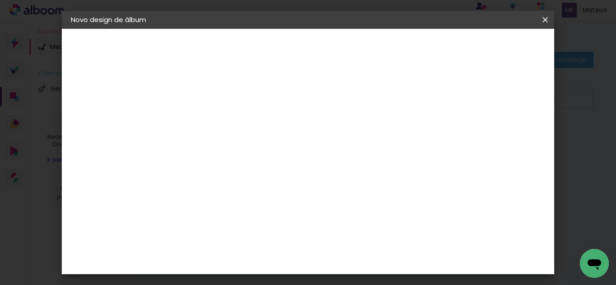
click at [223, 107] on input "1" at bounding box center [212, 103] width 31 height 11
type input "6"
type paper-input "6"
click at [504, 133] on input "6" at bounding box center [500, 136] width 16 height 14
type input "7"
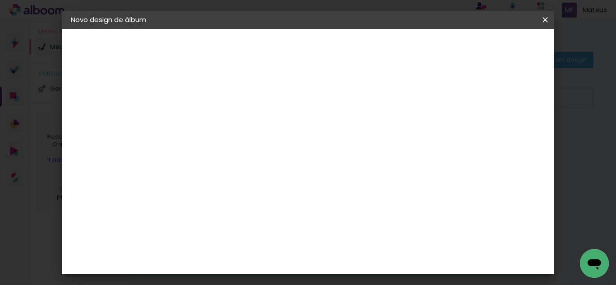
type paper-input "7"
click at [504, 133] on input "7" at bounding box center [499, 136] width 16 height 14
type input "8"
type paper-input "8"
click at [504, 133] on input "8" at bounding box center [499, 136] width 16 height 14
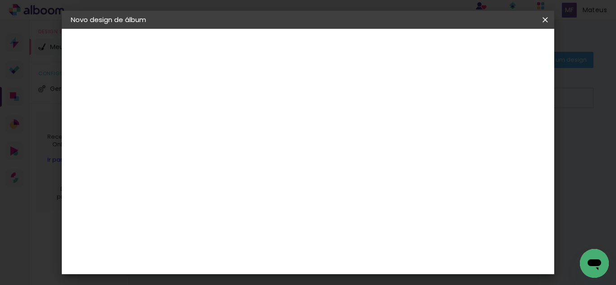
type input "9"
type paper-input "9"
click at [504, 133] on input "9" at bounding box center [498, 136] width 16 height 14
type input "10"
type paper-input "10"
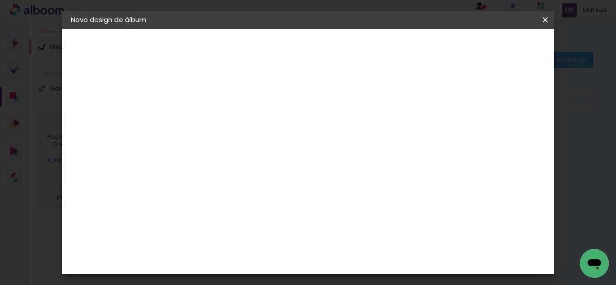
click at [504, 133] on input "10" at bounding box center [496, 136] width 16 height 14
click at [444, 107] on div at bounding box center [440, 104] width 8 height 8
type paper-checkbox "on"
click at [197, 150] on input "30" at bounding box center [189, 148] width 23 height 14
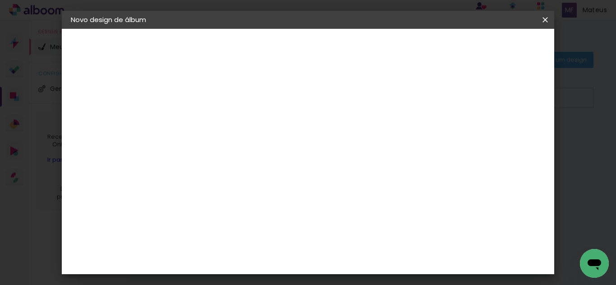
scroll to position [113, 0]
type input "20"
type paper-input "20"
click at [365, 258] on input "60" at bounding box center [357, 259] width 23 height 14
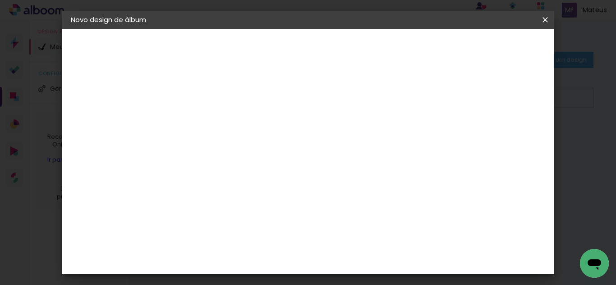
type input "40"
type paper-input "40"
click at [506, 57] on header "Tamanho livre Defina a largura, altura e sangria das lâminas. Voltar Iniciar de…" at bounding box center [345, 52] width 332 height 46
click at [489, 46] on span "Iniciar design" at bounding box center [468, 48] width 41 height 6
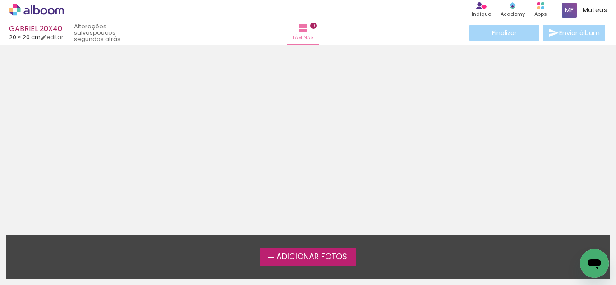
click at [336, 262] on label "Adicionar Fotos" at bounding box center [308, 256] width 96 height 17
click at [0, 0] on input "file" at bounding box center [0, 0] width 0 height 0
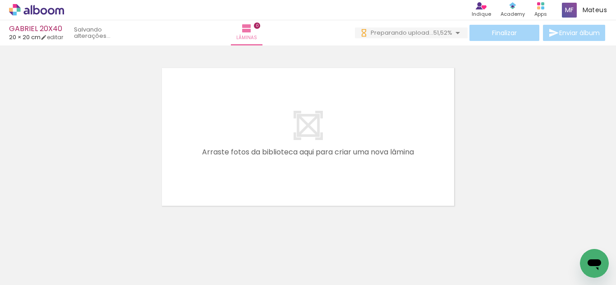
click at [272, 113] on quentale-layouter at bounding box center [308, 137] width 308 height 154
click at [465, 64] on div at bounding box center [308, 125] width 616 height 177
click at [439, 32] on span "45,95%" at bounding box center [441, 32] width 21 height 9
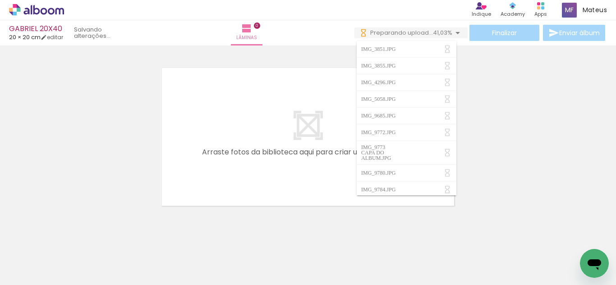
click at [445, 47] on iron-icon at bounding box center [447, 49] width 9 height 9
click at [498, 119] on div at bounding box center [308, 125] width 616 height 177
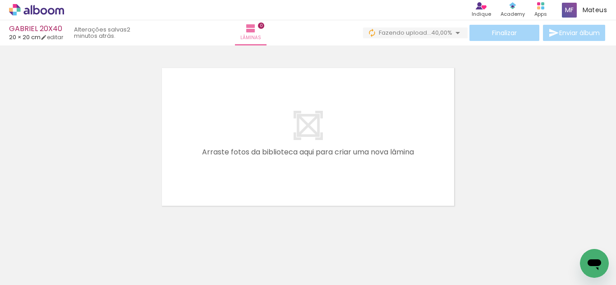
scroll to position [0, 1986]
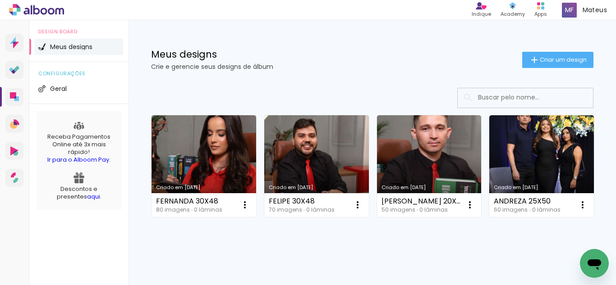
click at [261, 27] on div "Meus designs Crie e gerencie seus designs de álbum Criar um design" at bounding box center [372, 49] width 487 height 59
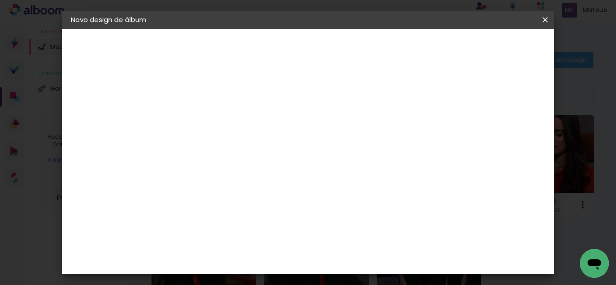
drag, startPoint x: 389, startPoint y: 113, endPoint x: 372, endPoint y: 118, distance: 17.4
click at [221, 113] on paper-input-container "Título do álbum" at bounding box center [218, 121] width 6 height 23
click at [218, 119] on input at bounding box center [218, 121] width 0 height 14
type input "[PERSON_NAME] 20X40"
type paper-input "[PERSON_NAME] 20X40"
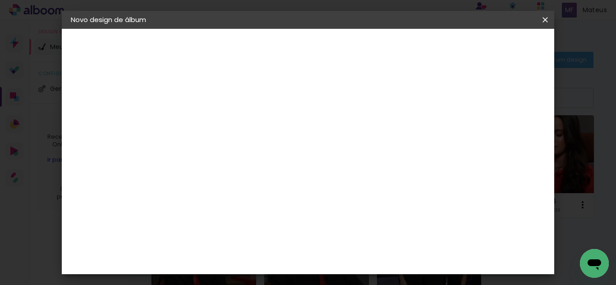
click at [0, 0] on slot "Avançar" at bounding box center [0, 0] width 0 height 0
click at [0, 0] on slot "Tamanho Livre" at bounding box center [0, 0] width 0 height 0
click at [400, 36] on header "Fornecedor Escolha um fornecedor ou avance com o tamanho livre. Voltar Avançar" at bounding box center [289, 56] width 221 height 54
click at [0, 0] on slot "Avançar" at bounding box center [0, 0] width 0 height 0
click at [480, 109] on div "Mostrar sangria" at bounding box center [474, 103] width 60 height 11
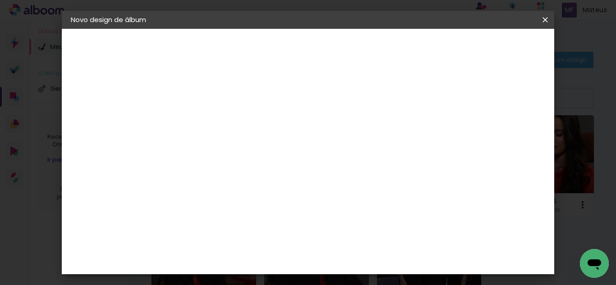
type paper-checkbox "on"
type input "6"
type paper-input "6"
click at [504, 132] on input "6" at bounding box center [499, 136] width 16 height 14
type input "7"
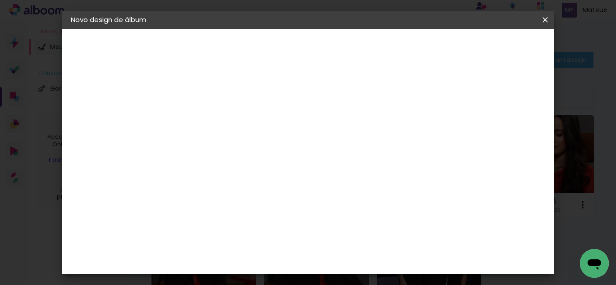
type paper-input "7"
click at [504, 132] on input "7" at bounding box center [499, 136] width 16 height 14
type input "8"
type paper-input "8"
click at [504, 132] on input "8" at bounding box center [499, 136] width 16 height 14
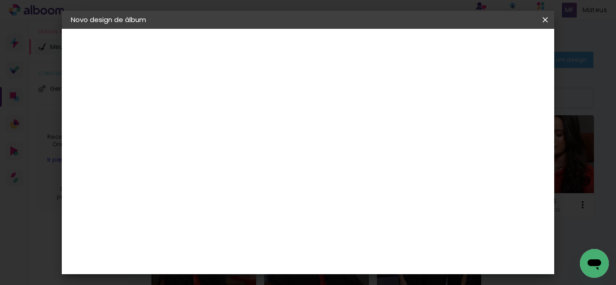
type input "9"
type paper-input "9"
click at [504, 132] on input "9" at bounding box center [497, 136] width 16 height 14
type input "10"
type paper-input "10"
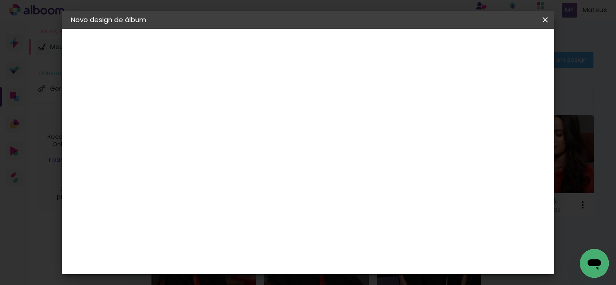
click at [504, 132] on input "10" at bounding box center [497, 136] width 16 height 14
type input "1"
type paper-input "1"
click at [222, 106] on input "1" at bounding box center [212, 103] width 31 height 11
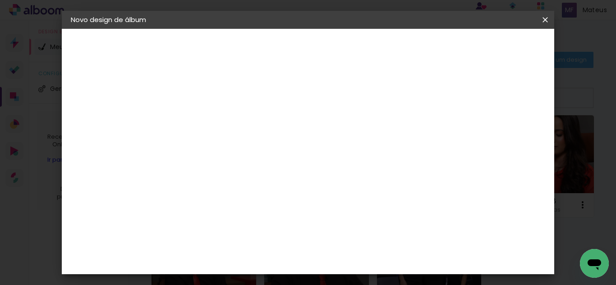
click at [203, 149] on div "cm" at bounding box center [207, 148] width 11 height 14
type input "3"
type input "20"
type paper-input "20"
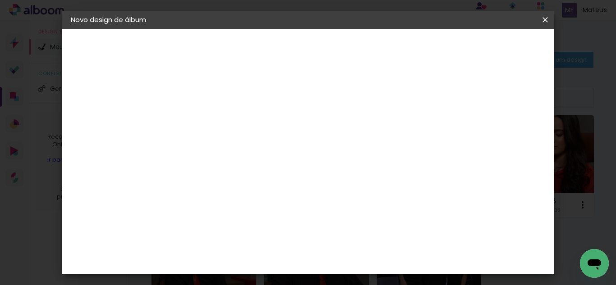
click at [366, 257] on input "60" at bounding box center [357, 259] width 23 height 14
type input "40"
type paper-input "40"
click at [498, 40] on paper-button "Iniciar design" at bounding box center [468, 47] width 59 height 15
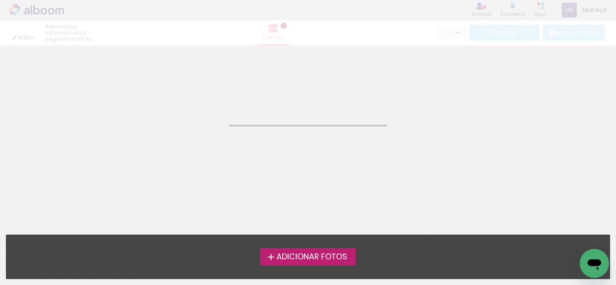
click at [326, 253] on span "Adicionar Fotos" at bounding box center [311, 257] width 71 height 8
click at [0, 0] on input "file" at bounding box center [0, 0] width 0 height 0
